Goal: Task Accomplishment & Management: Manage account settings

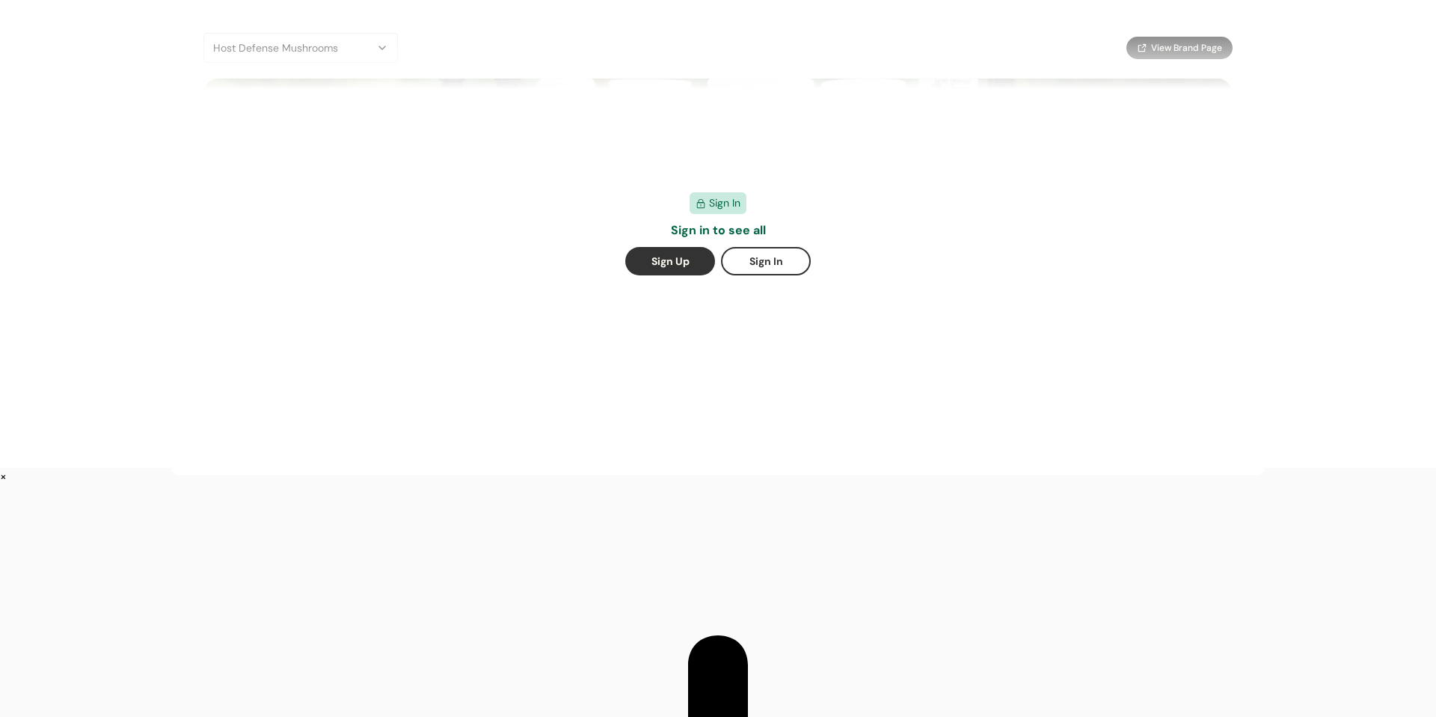
click at [673, 255] on button "Sign Up" at bounding box center [670, 261] width 90 height 28
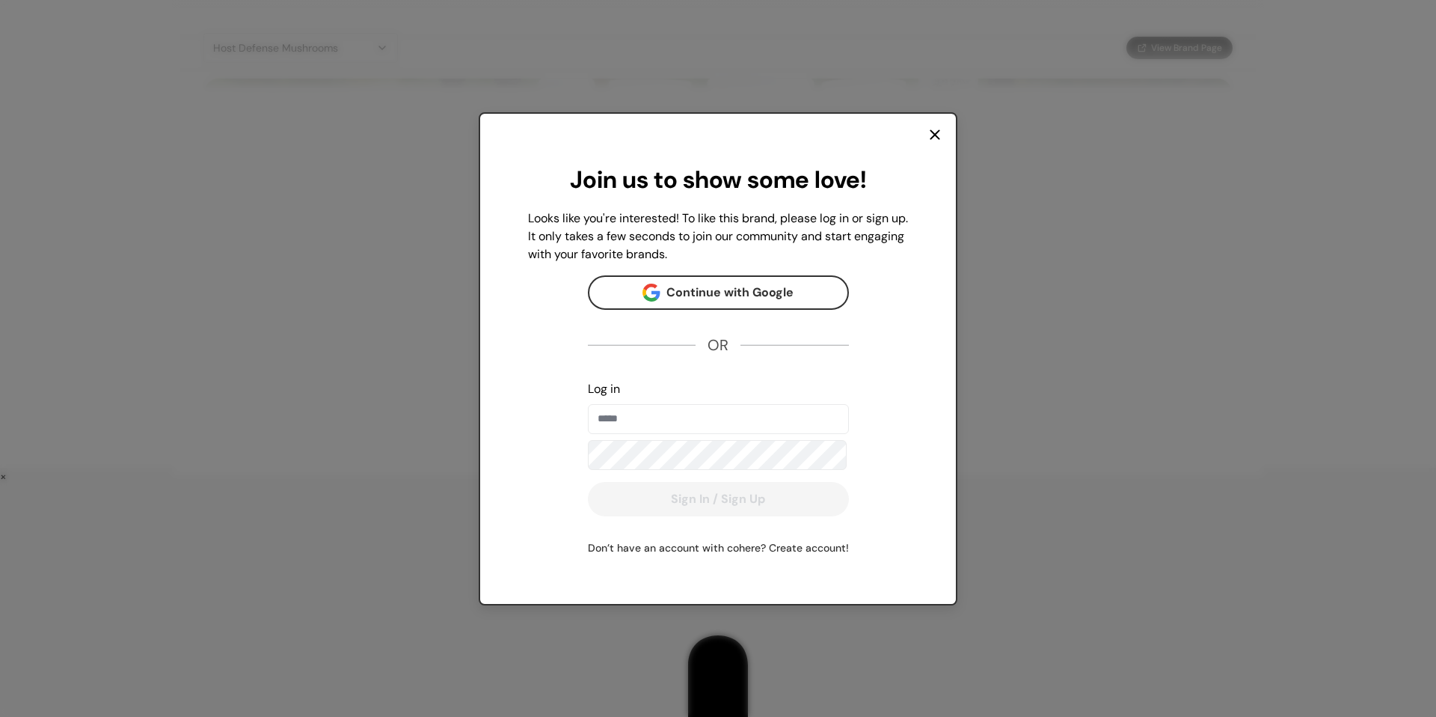
type input "**********"
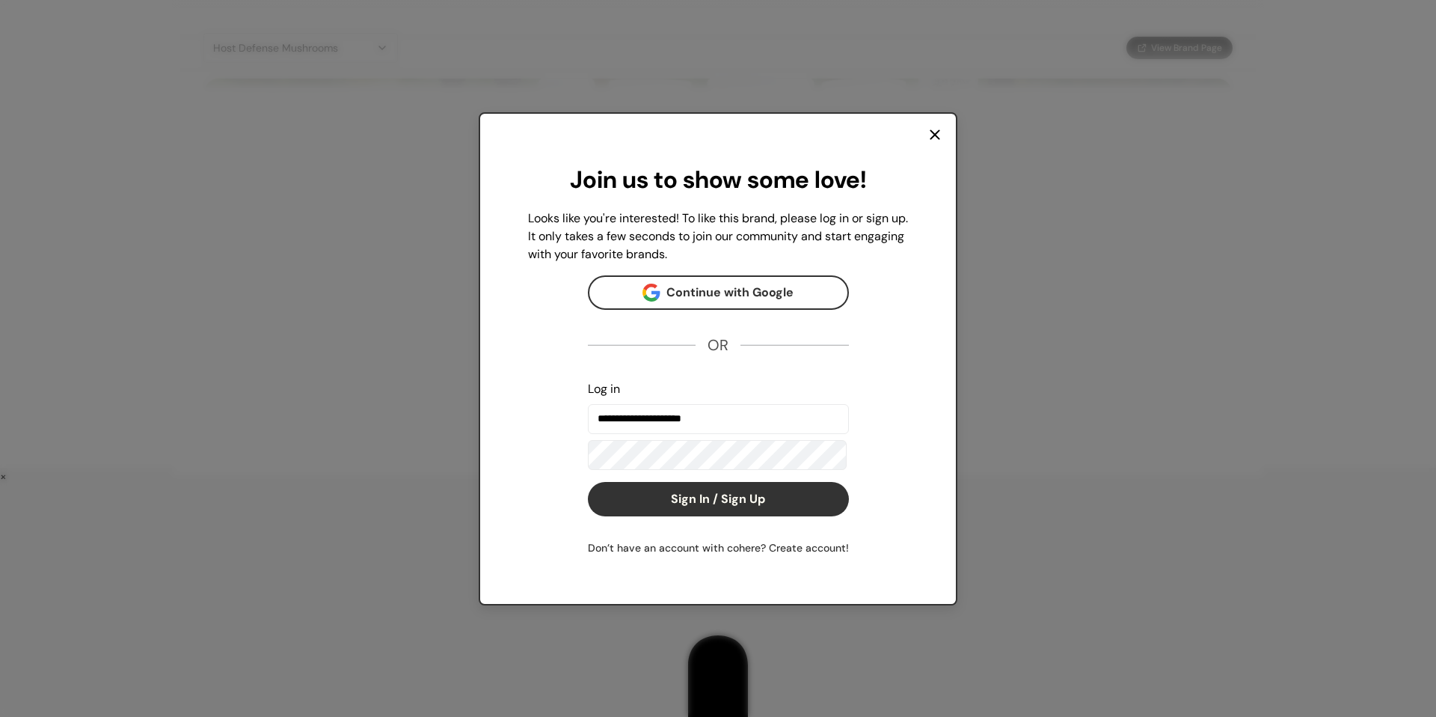
click at [732, 510] on button "Sign In / Sign Up" at bounding box center [718, 499] width 261 height 34
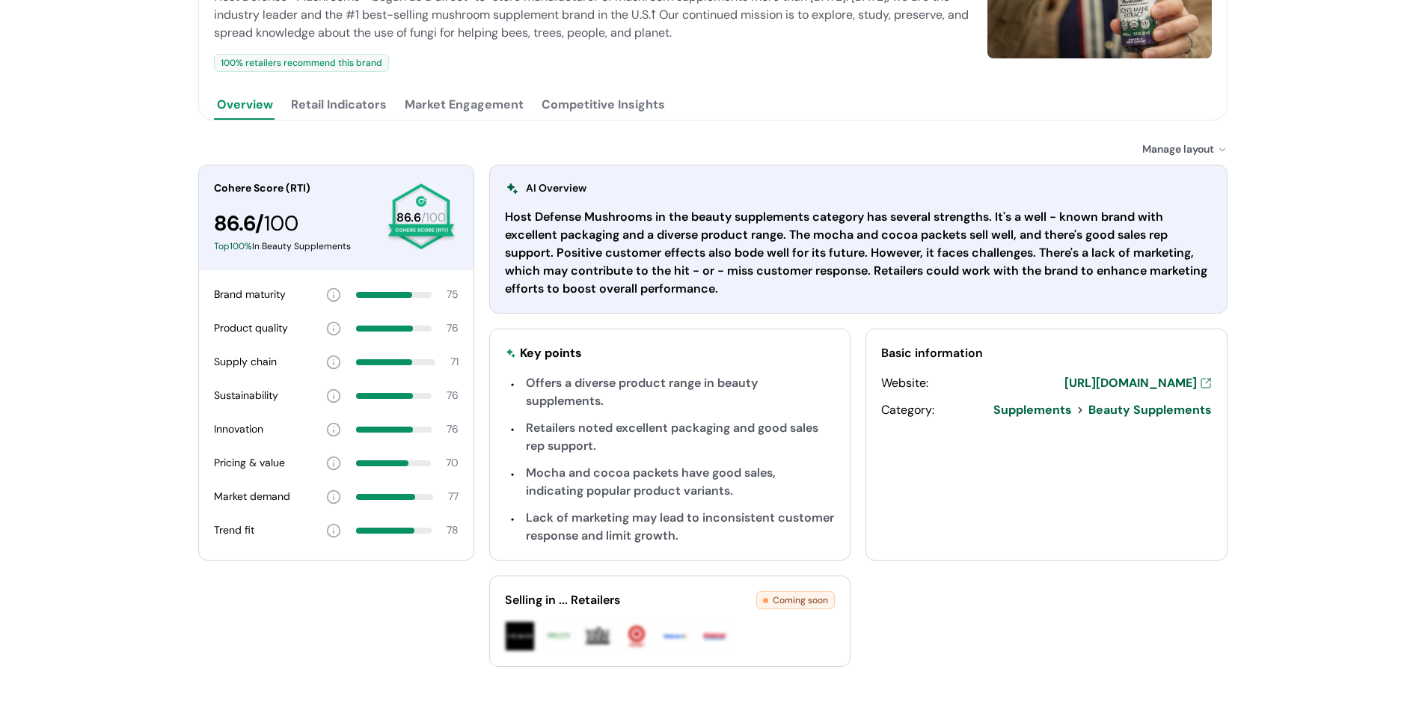
scroll to position [150, 0]
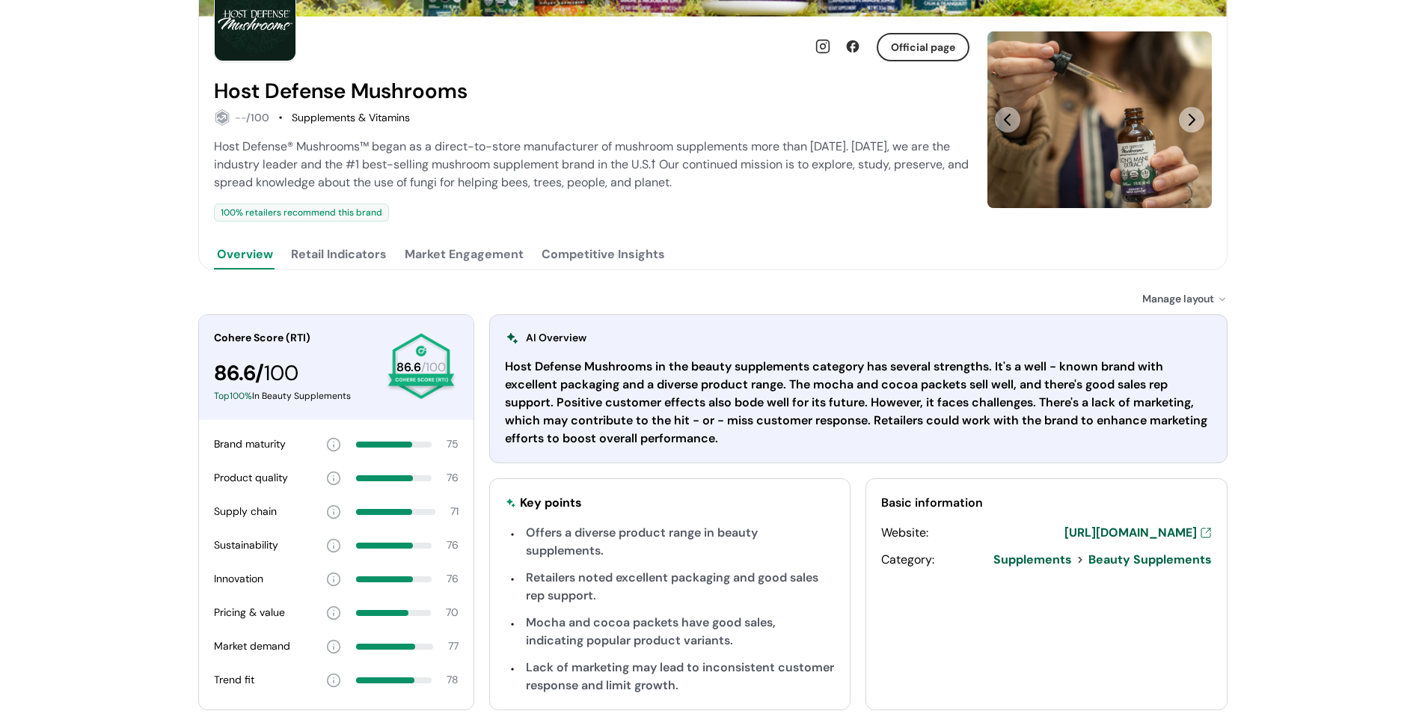
click at [352, 258] on button "Retail Indicators" at bounding box center [339, 254] width 102 height 30
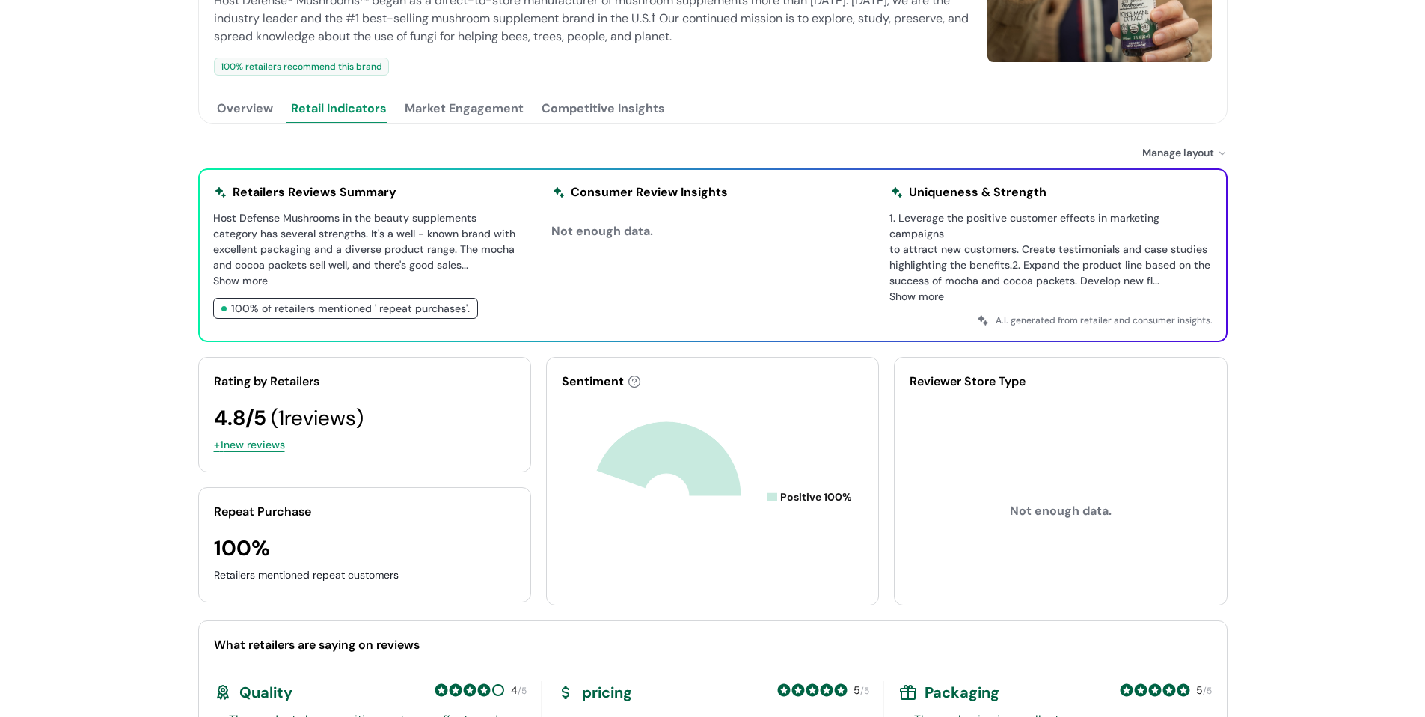
scroll to position [299, 0]
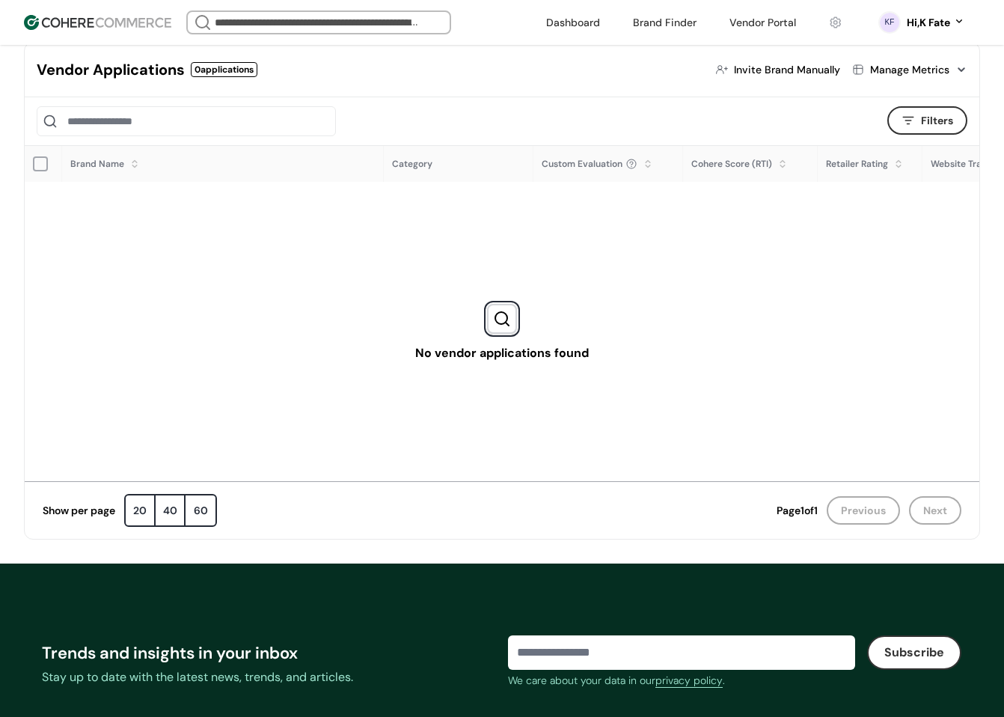
scroll to position [370, 0]
click at [924, 25] on div "Hi, K Fate" at bounding box center [928, 23] width 43 height 16
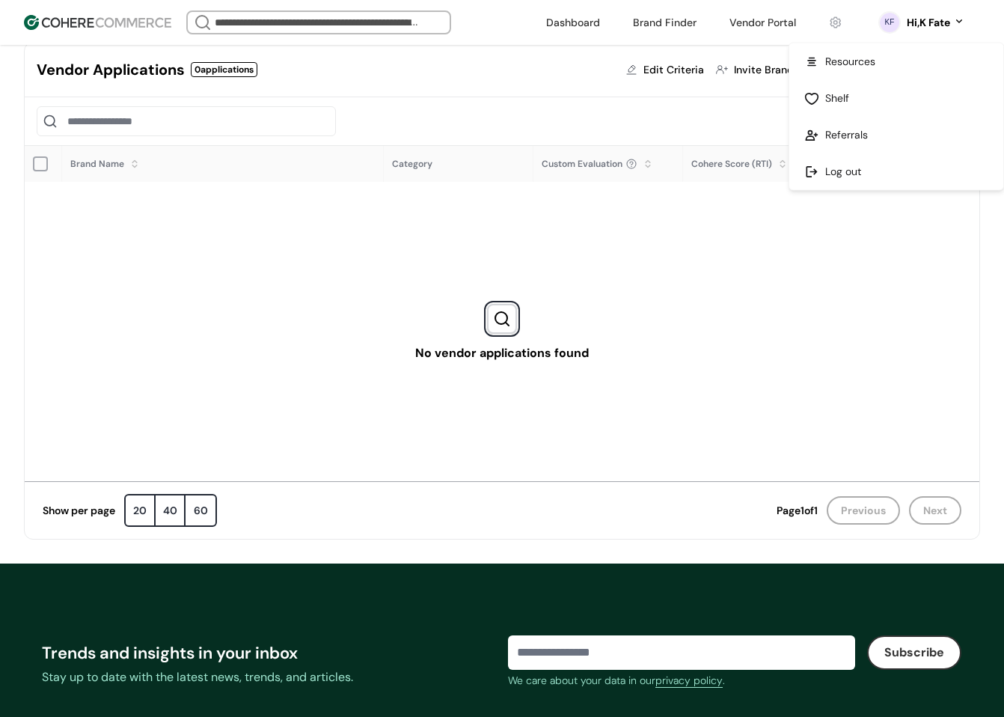
click at [868, 169] on link at bounding box center [896, 171] width 214 height 37
